Goal: Transaction & Acquisition: Purchase product/service

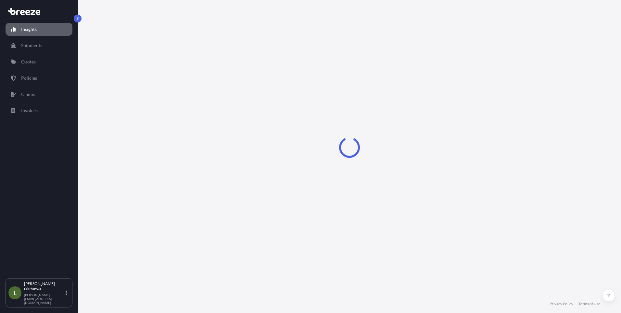
select select "2025"
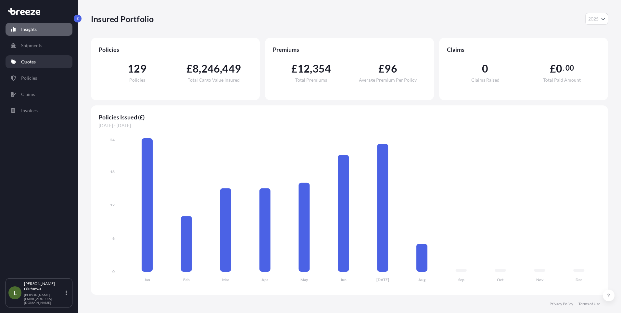
click at [31, 61] on p "Quotes" at bounding box center [28, 61] width 15 height 6
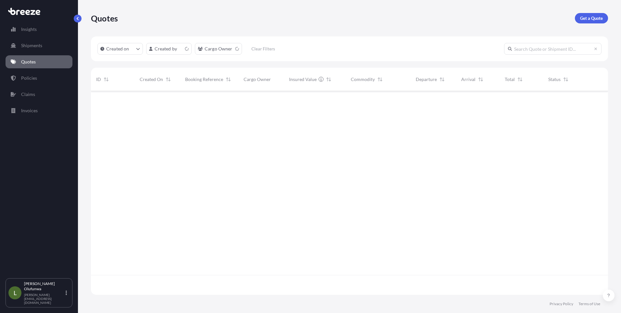
scroll to position [202, 512]
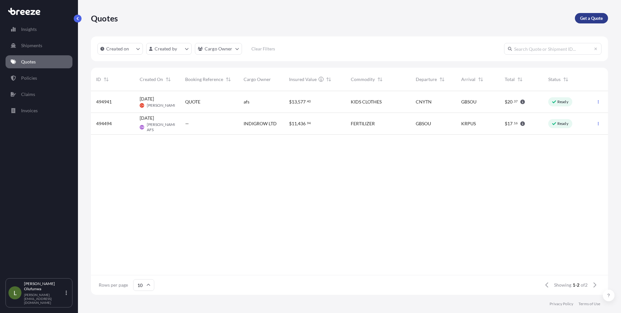
click at [597, 15] on p "Get a Quote" at bounding box center [591, 18] width 23 height 6
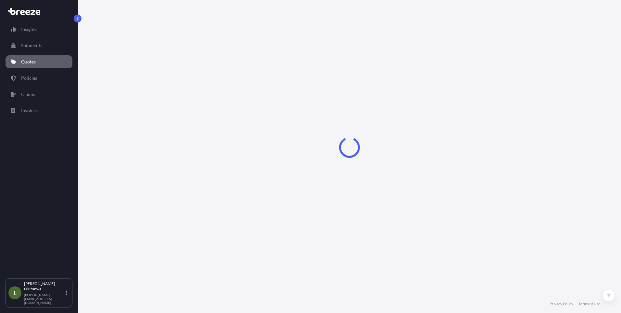
select select "Sea"
select select "1"
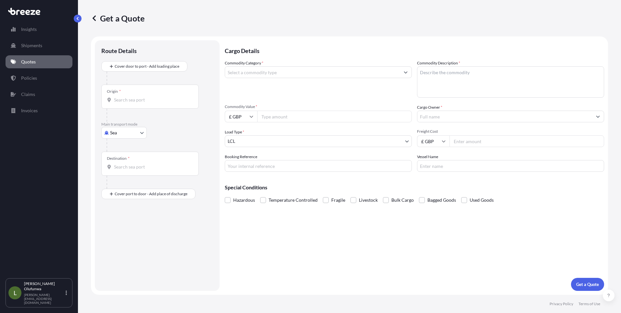
click at [137, 104] on div "Origin *" at bounding box center [149, 96] width 97 height 24
click at [137, 103] on input "Origin *" at bounding box center [152, 99] width 77 height 6
click at [150, 125] on div "CN YTN - Yantian Pt, [GEOGRAPHIC_DATA]" at bounding box center [165, 122] width 123 height 16
type input "CNYTN - Yantian Pt, [GEOGRAPHIC_DATA]"
click at [132, 167] on input "Destination *" at bounding box center [152, 169] width 77 height 6
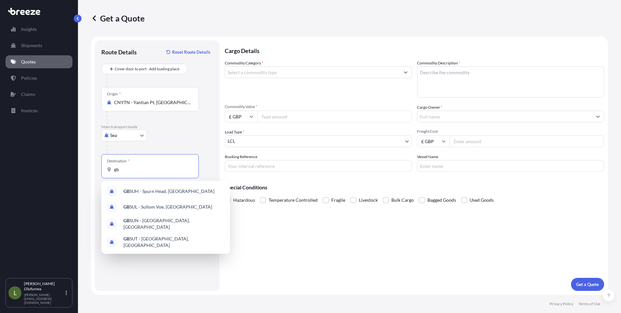
type input "g"
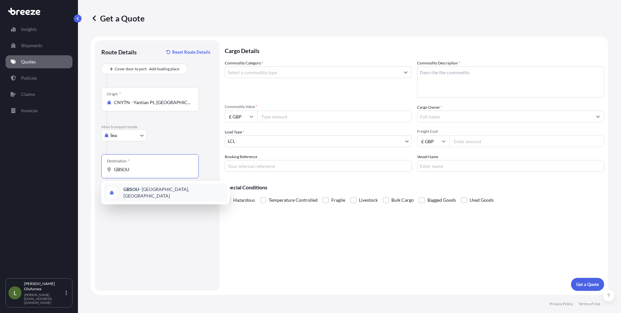
click at [144, 194] on div "GBSOU - [GEOGRAPHIC_DATA], [GEOGRAPHIC_DATA]" at bounding box center [165, 192] width 123 height 18
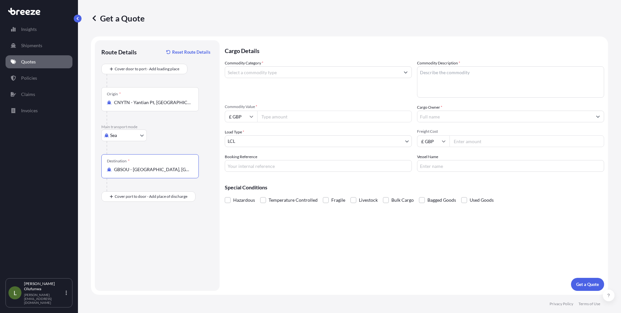
type input "GBSOU - [GEOGRAPHIC_DATA], [GEOGRAPHIC_DATA]"
click at [298, 75] on input "Commodity Category *" at bounding box center [312, 72] width 175 height 12
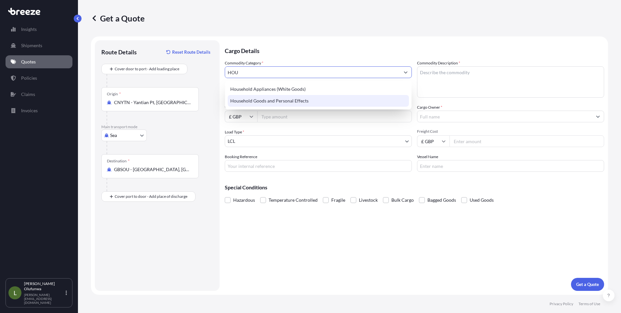
click at [297, 99] on div "Household Goods and Personal Effects" at bounding box center [318, 101] width 181 height 12
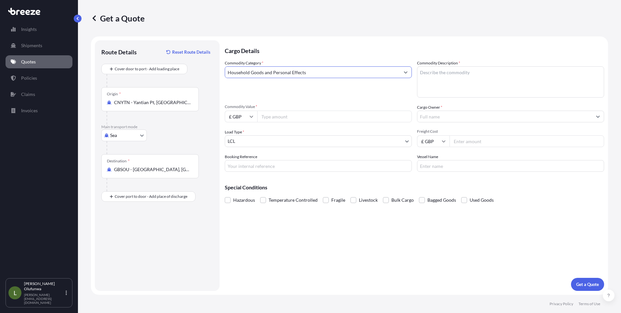
type input "Household Goods and Personal Effects"
click at [455, 72] on textarea "Commodity Description *" at bounding box center [510, 81] width 187 height 31
click at [470, 83] on textarea "Commodity Description *" at bounding box center [510, 81] width 187 height 31
paste textarea "HANGING RACK BED SHEET FASTENERS ELECTRIC BLOWER/CURLING ROD LEAF CLEANER/TRASH…"
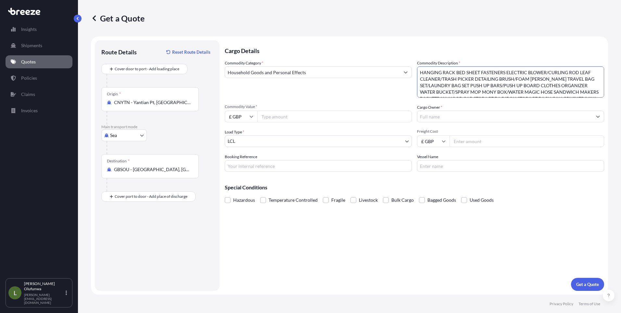
scroll to position [10, 0]
click at [494, 82] on textarea "HANGING RACK BED SHEET FASTENERS ELECTRIC BLOWER/CURLING ROD LEAF CLEANER/TRASH…" at bounding box center [510, 81] width 187 height 31
type textarea "HANGING RACK BED SHEET FASTENERS ELECTRIC BLOWER/CURLING ROD LEAF CLEANER/TRASH…"
click at [251, 119] on input "£ GBP" at bounding box center [241, 116] width 32 height 12
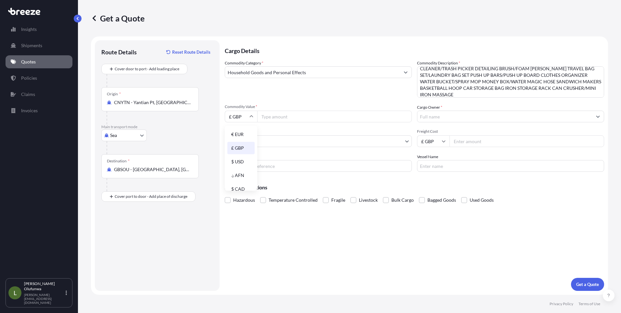
scroll to position [62, 0]
click at [237, 141] on div "¥ CNY" at bounding box center [240, 141] width 27 height 12
click at [246, 119] on input "¥ CNY" at bounding box center [241, 116] width 32 height 12
click at [237, 149] on div "£ GBP" at bounding box center [240, 148] width 27 height 12
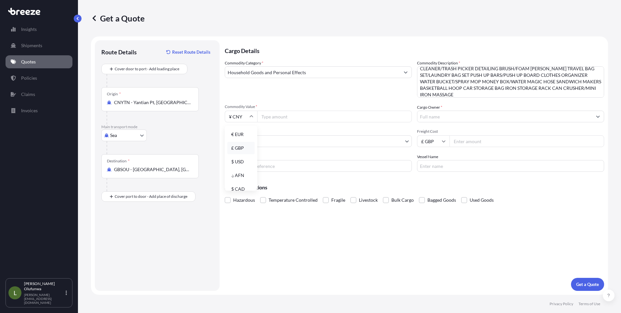
type input "£ GBP"
click at [271, 119] on input "Commodity Value *" at bounding box center [334, 116] width 155 height 12
paste input "32365.60"
type input "32365.60"
click at [468, 115] on input "Cargo Owner *" at bounding box center [505, 116] width 175 height 12
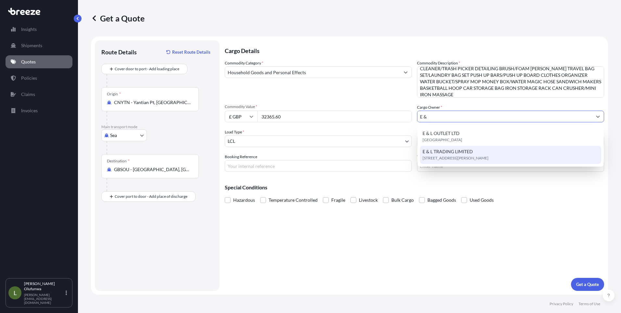
click at [441, 155] on span "[STREET_ADDRESS][PERSON_NAME]" at bounding box center [456, 158] width 66 height 6
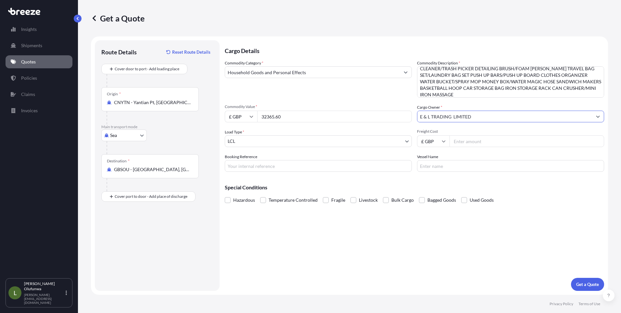
type input "E & L TRADING LIMITED"
click at [288, 140] on body "15 options available. 11 options available. 4 options available. 0 options avai…" at bounding box center [310, 156] width 621 height 313
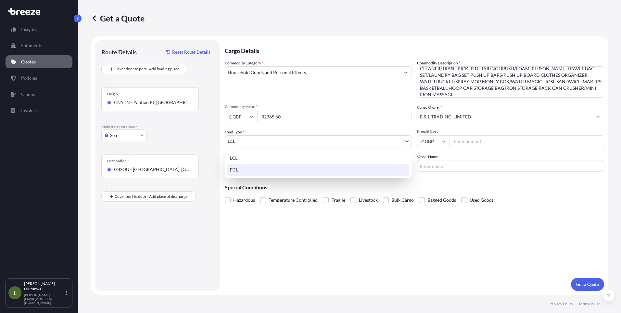
click at [236, 171] on div "FCL" at bounding box center [318, 170] width 182 height 12
select select "2"
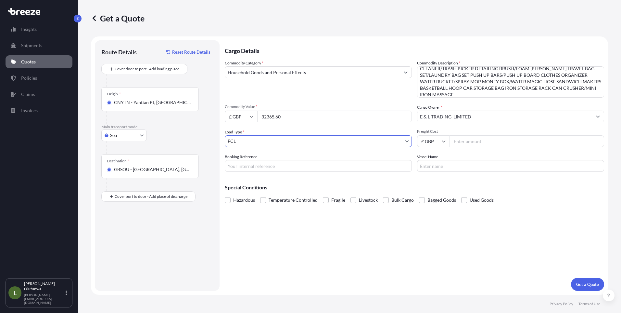
click at [438, 142] on input "£ GBP" at bounding box center [433, 141] width 32 height 12
click at [428, 184] on div "$ USD" at bounding box center [433, 186] width 27 height 12
type input "$ USD"
click at [476, 143] on input "Freight Cost" at bounding box center [527, 141] width 155 height 12
paste input "3420"
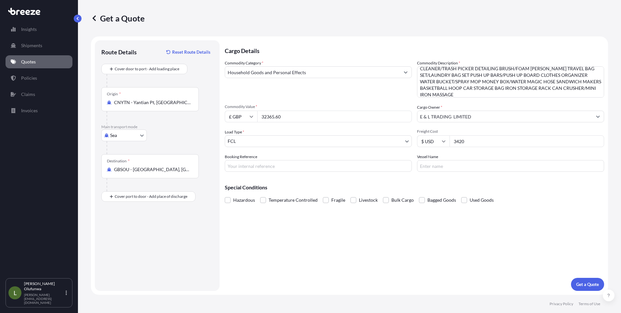
type input "3420"
click at [248, 168] on input "Booking Reference" at bounding box center [318, 166] width 187 height 12
type input "AI19523"
click at [469, 170] on input "Vessel Name" at bounding box center [510, 166] width 187 height 12
type input "[PERSON_NAME]"
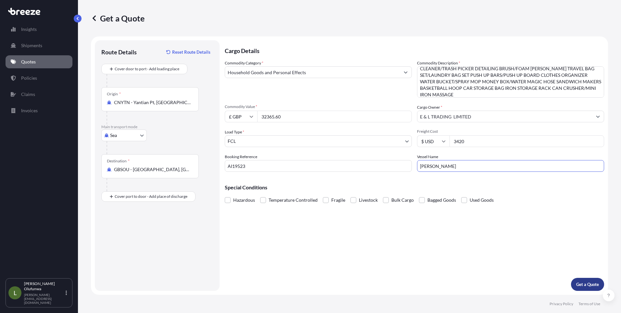
click at [581, 282] on p "Get a Quote" at bounding box center [587, 284] width 23 height 6
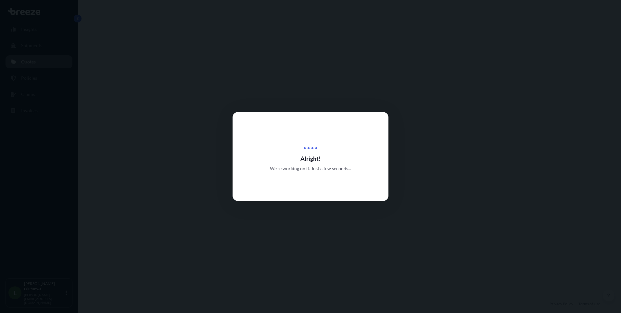
select select "Sea"
select select "2"
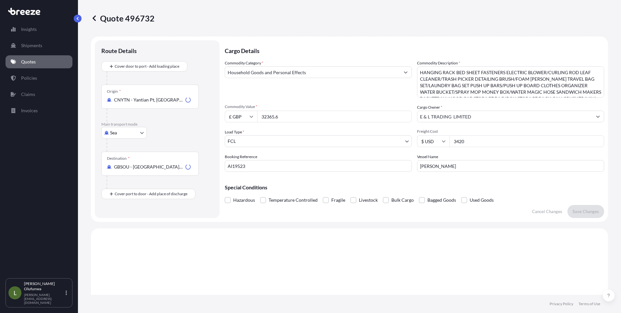
scroll to position [196, 0]
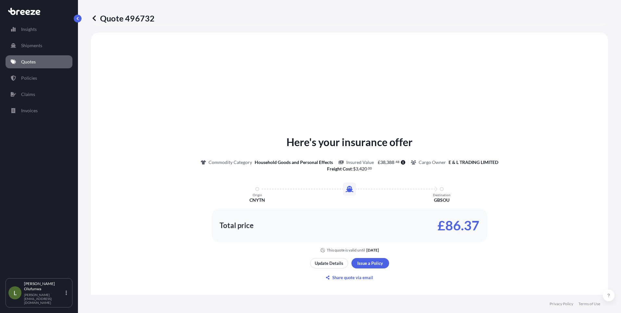
click at [173, 92] on div "Here's your insurance offer Commodity Category Household Goods and Personal Eff…" at bounding box center [349, 208] width 499 height 333
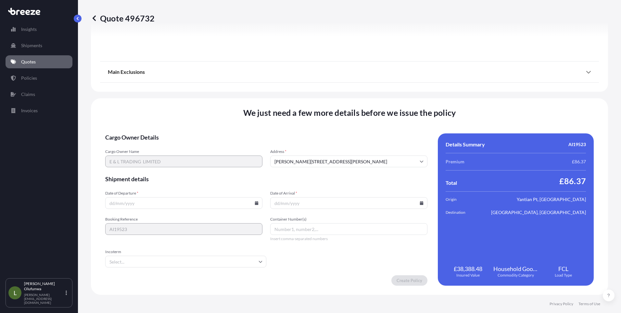
click at [255, 204] on icon at bounding box center [257, 203] width 4 height 4
click at [215, 134] on button "9" at bounding box center [213, 132] width 10 height 10
type input "[DATE]"
click at [420, 202] on icon at bounding box center [422, 203] width 4 height 4
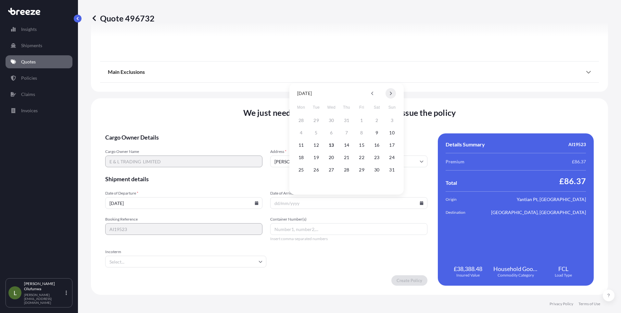
click at [393, 92] on button at bounding box center [391, 93] width 10 height 10
click at [393, 145] on button "21" at bounding box center [392, 145] width 10 height 10
type input "[DATE]"
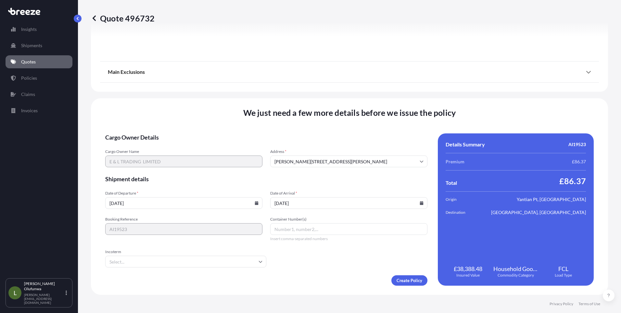
click at [307, 233] on input "Container Number(s)" at bounding box center [348, 229] width 157 height 12
click at [303, 229] on input "Container Number(s)" at bounding box center [348, 229] width 157 height 12
paste input "HMMU6995290"
type input "HMMU6995290"
click at [134, 261] on input "Incoterm" at bounding box center [185, 261] width 161 height 12
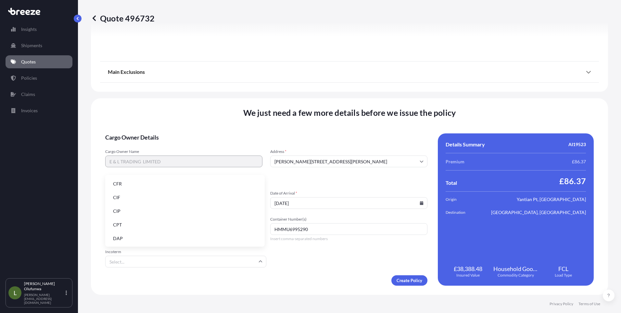
scroll to position [83, 0]
click at [122, 238] on li "FOB" at bounding box center [185, 237] width 154 height 12
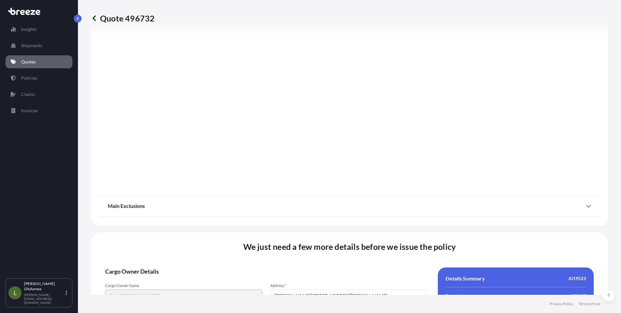
scroll to position [719, 0]
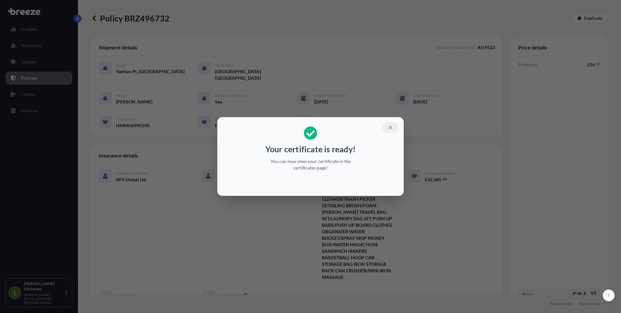
click at [390, 127] on icon "button" at bounding box center [391, 127] width 4 height 4
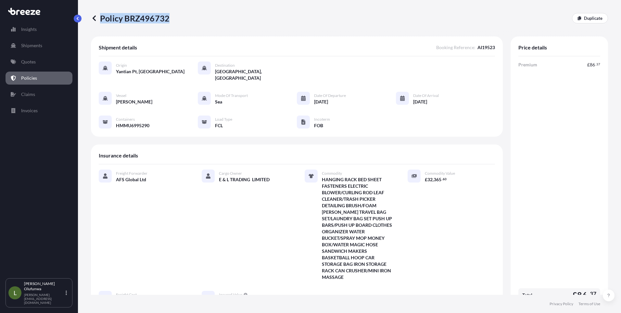
click at [167, 19] on div "Policy BRZ496732 Duplicate" at bounding box center [349, 18] width 517 height 10
copy p "Policy BRZ496732"
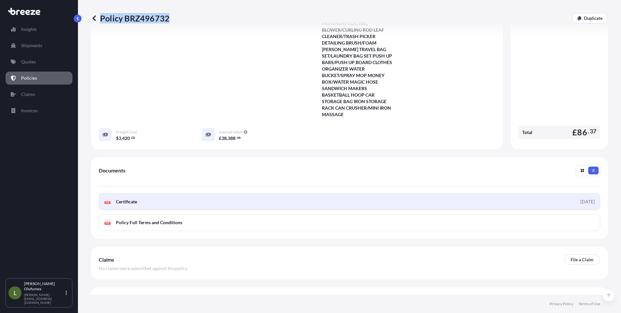
click at [121, 198] on span "Certificate" at bounding box center [126, 201] width 21 height 6
